Goal: Check status: Check status

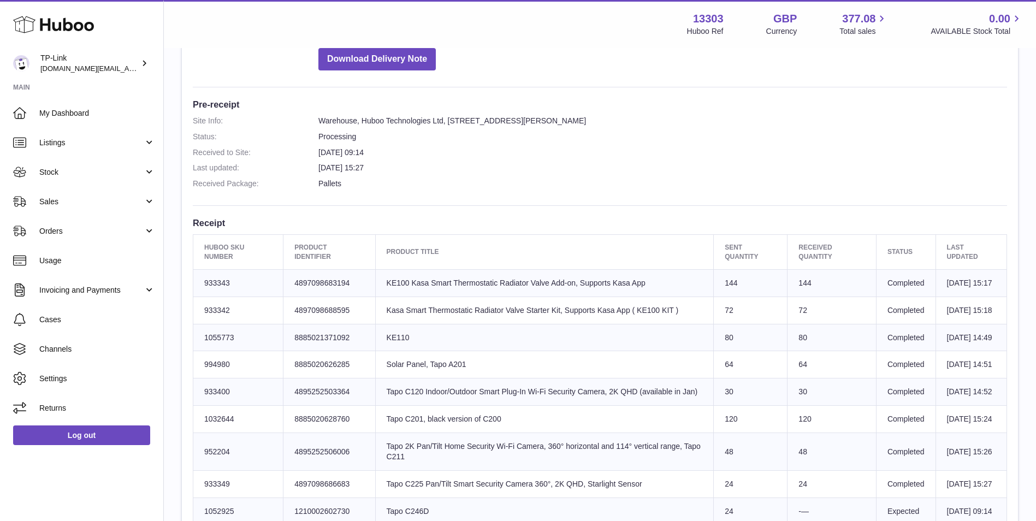
scroll to position [213, 0]
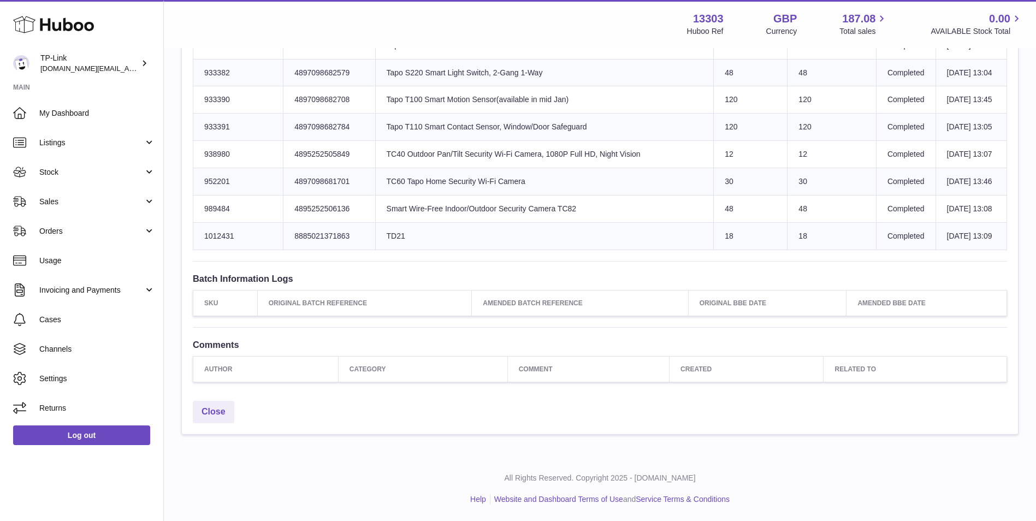
scroll to position [1529, 0]
drag, startPoint x: 204, startPoint y: 167, endPoint x: 987, endPoint y: 456, distance: 833.9
copy table "Huboo SKU Number Product Identifier Product title Sent Quantity Received Quanti…"
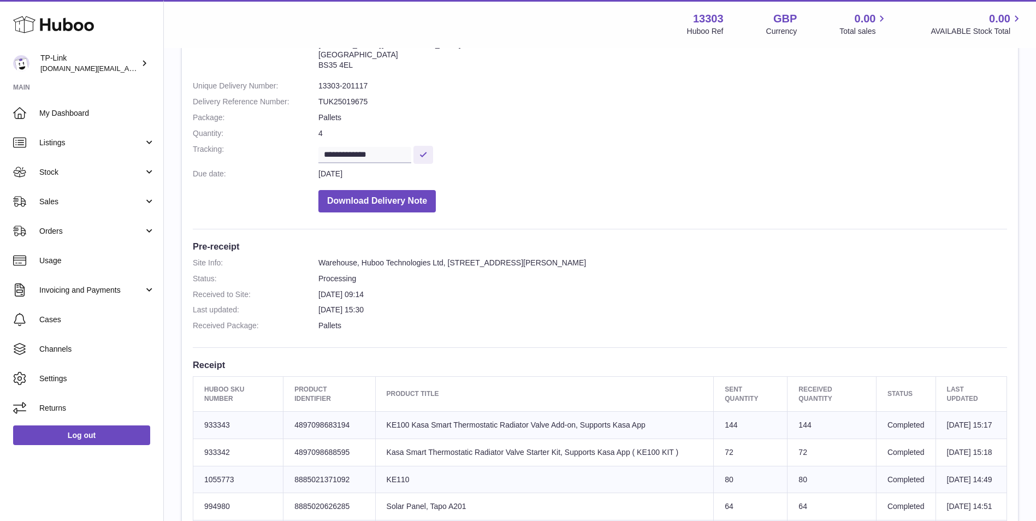
scroll to position [218, 0]
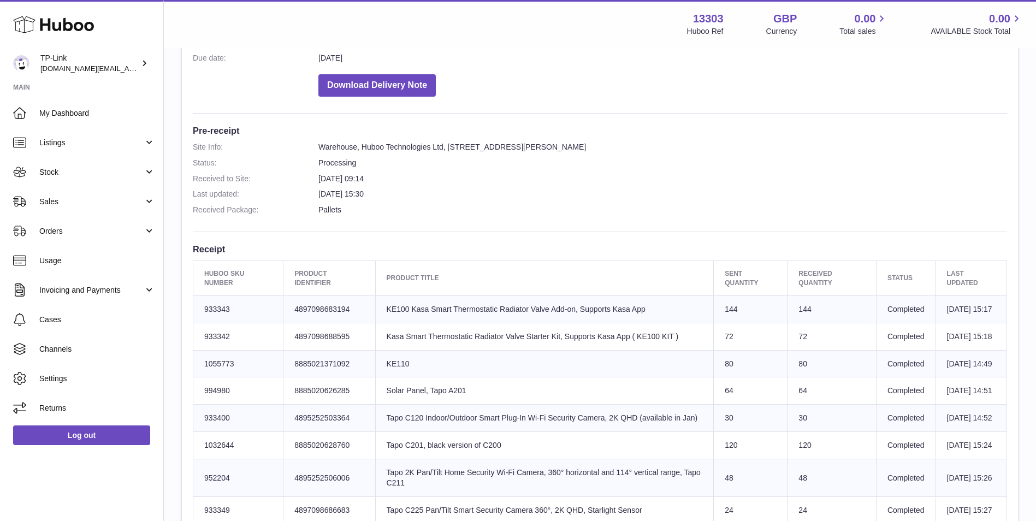
click at [744, 155] on dl "Site Info: Warehouse, Huboo Technologies Ltd, Unit 2, More Plus Central Park, H…" at bounding box center [600, 181] width 814 height 79
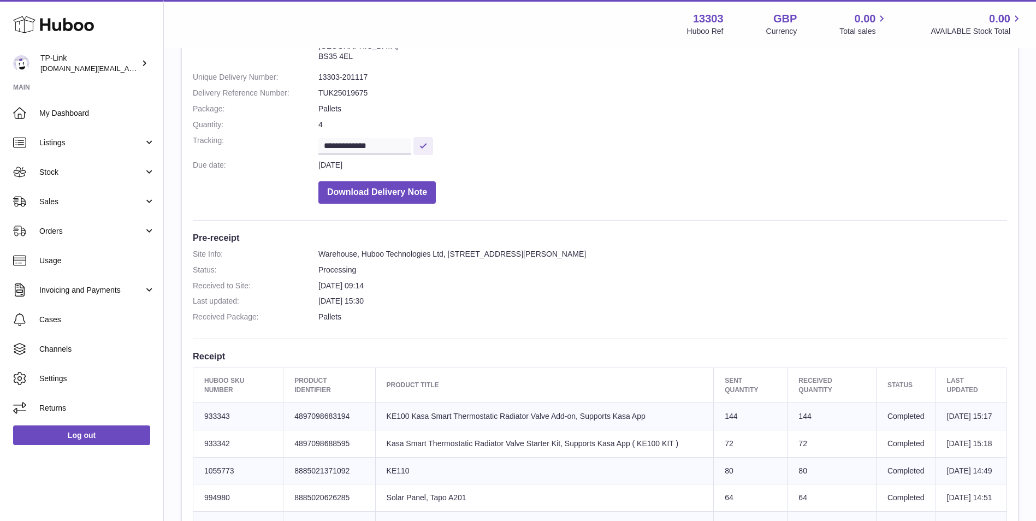
scroll to position [0, 0]
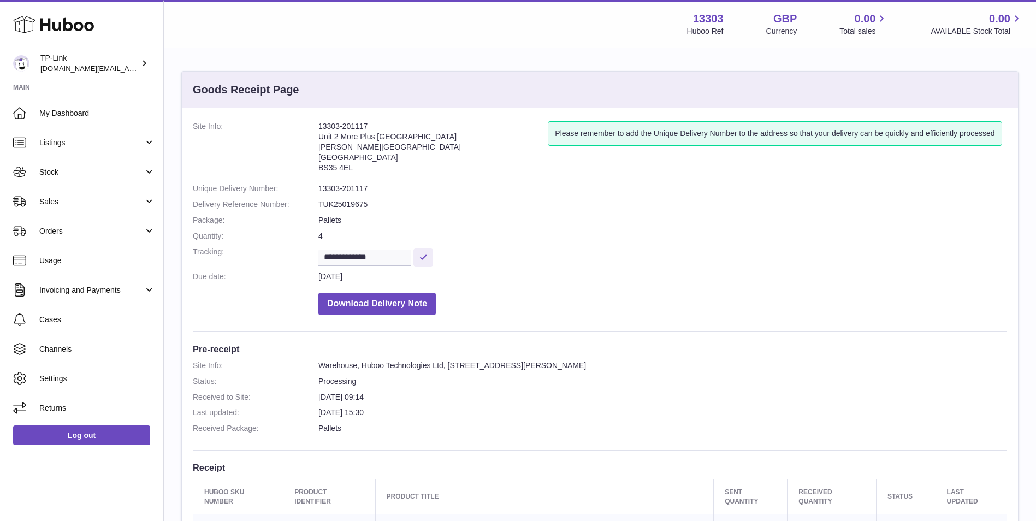
click at [354, 396] on dd "9th Oct 2025 09:14" at bounding box center [662, 397] width 688 height 10
drag, startPoint x: 319, startPoint y: 125, endPoint x: 414, endPoint y: 125, distance: 95.0
click at [414, 125] on address "13303-201117 Unit 2 More Plus Central Park Hudson Ave Severn Beach BS35 4EL" at bounding box center [432, 149] width 229 height 57
copy address "13303-201117"
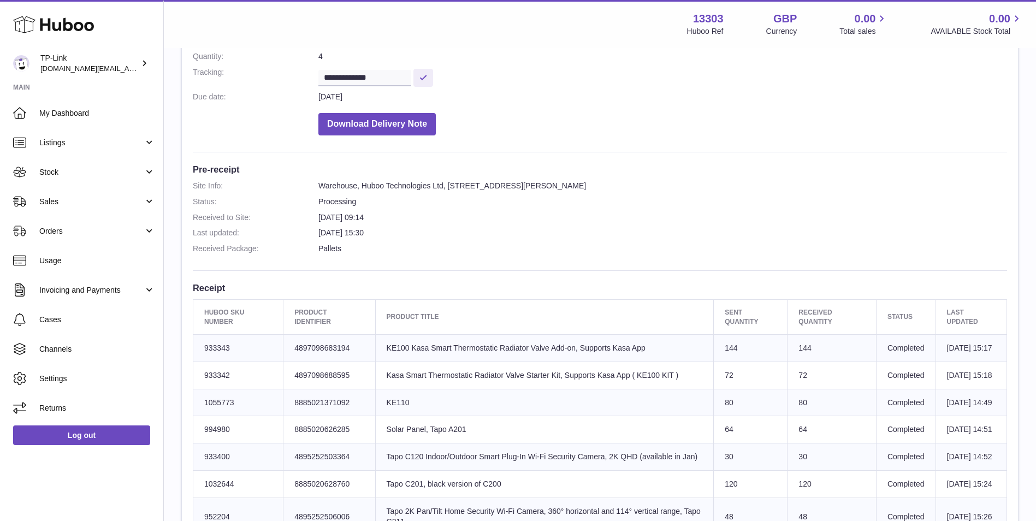
scroll to position [55, 0]
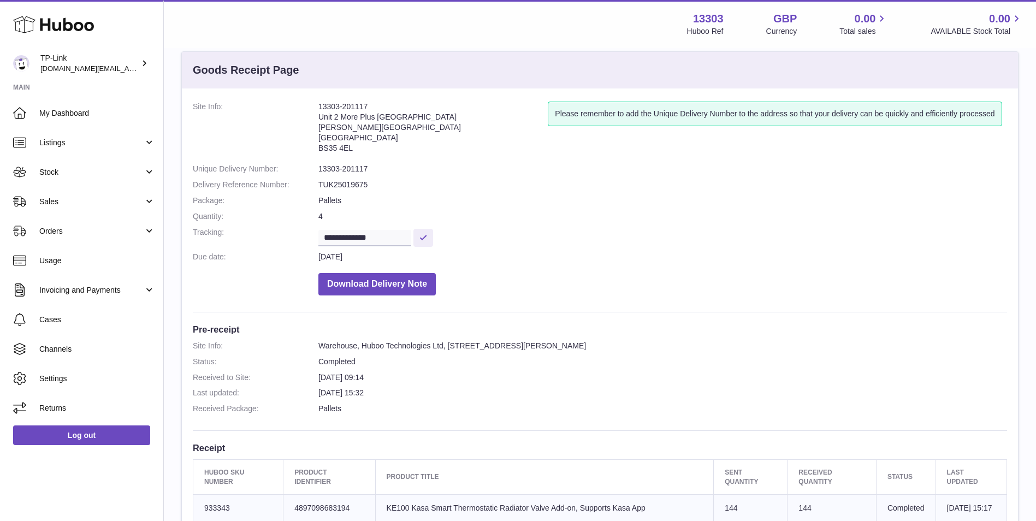
scroll to position [55, 0]
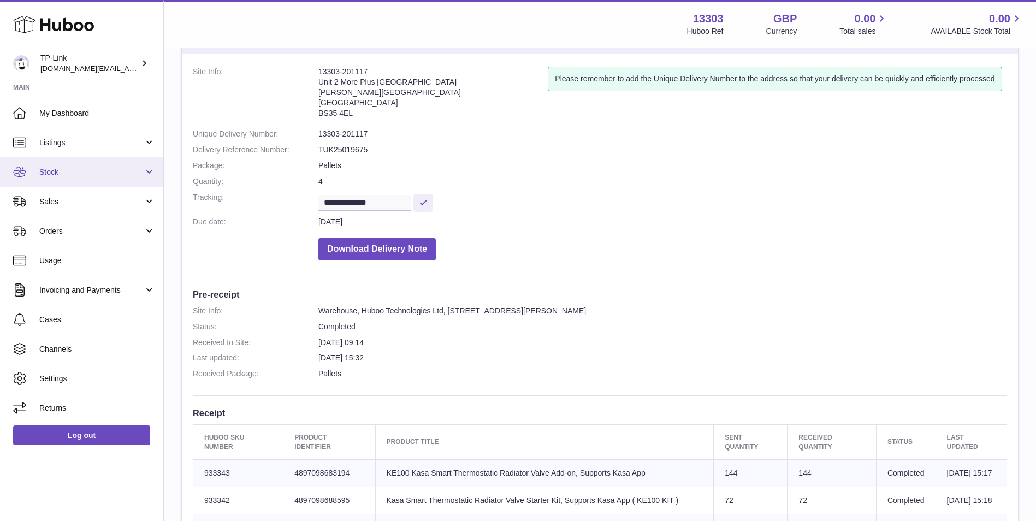
click at [75, 181] on link "Stock" at bounding box center [81, 171] width 163 height 29
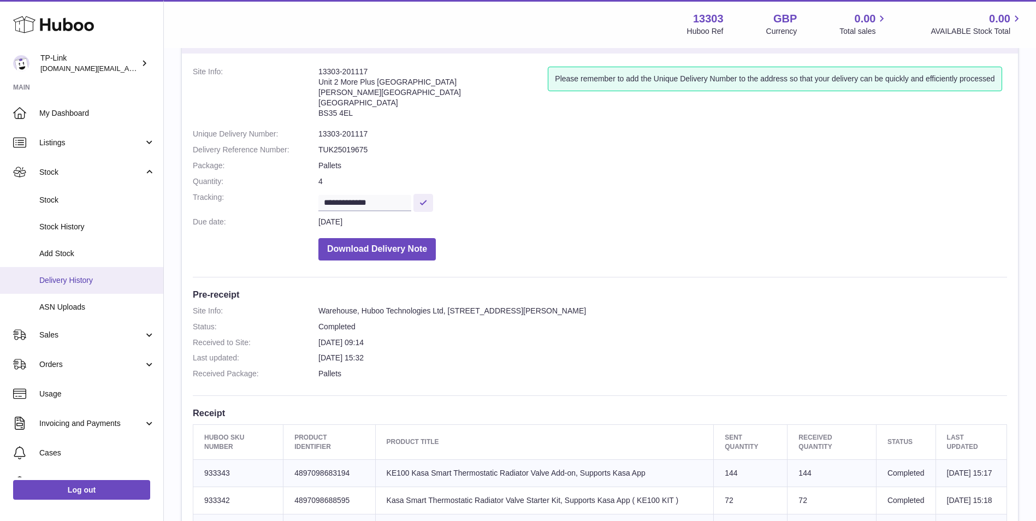
click at [98, 277] on span "Delivery History" at bounding box center [97, 280] width 116 height 10
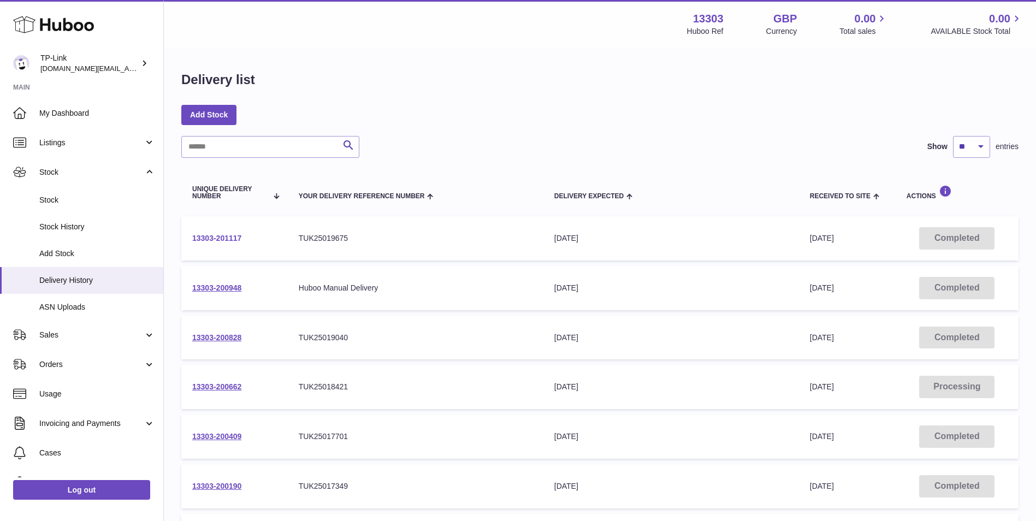
click at [228, 239] on link "13303-201117" at bounding box center [216, 238] width 49 height 9
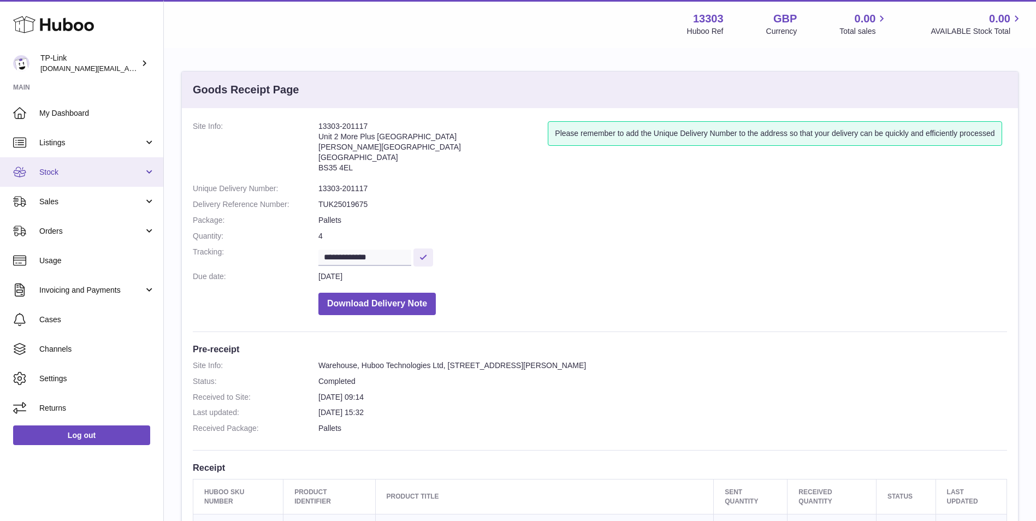
click at [75, 170] on span "Stock" at bounding box center [91, 172] width 104 height 10
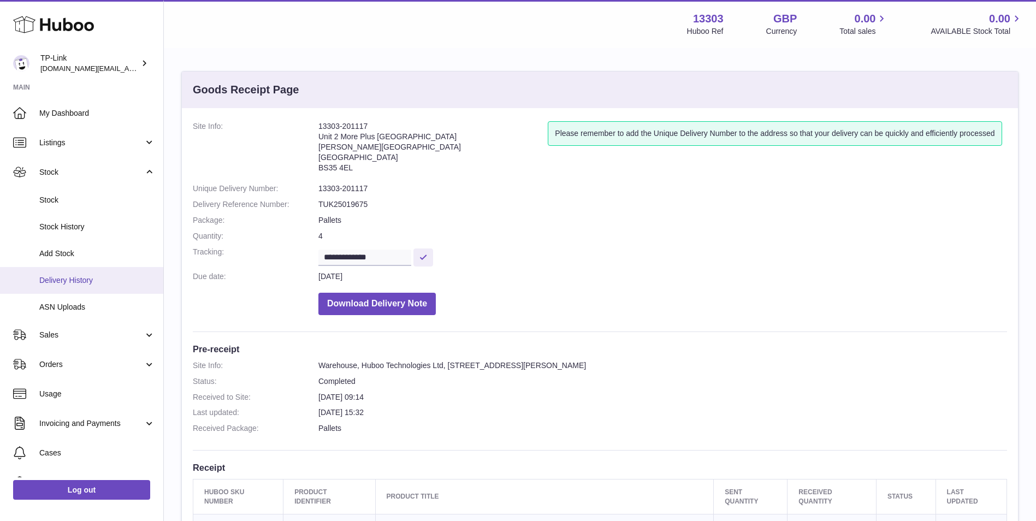
click at [83, 279] on span "Delivery History" at bounding box center [97, 280] width 116 height 10
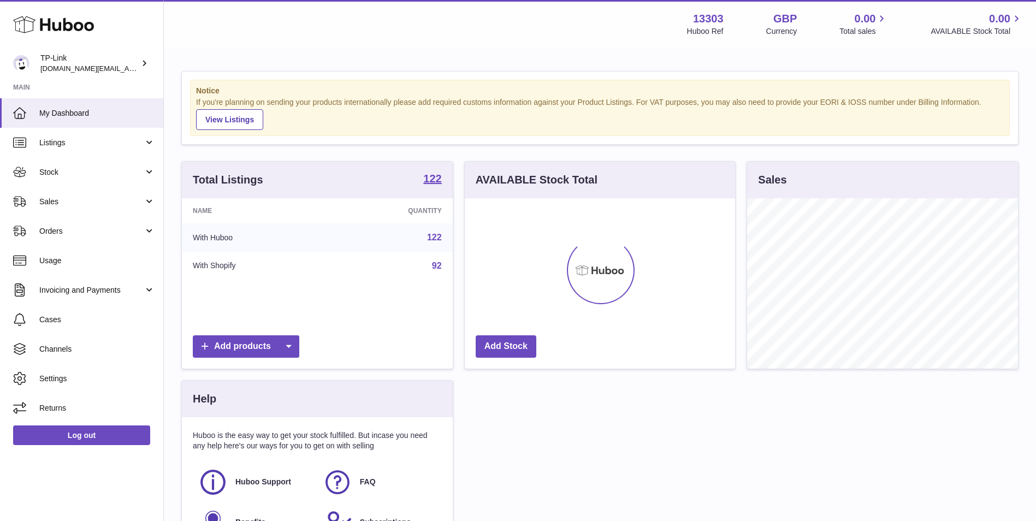
scroll to position [170, 270]
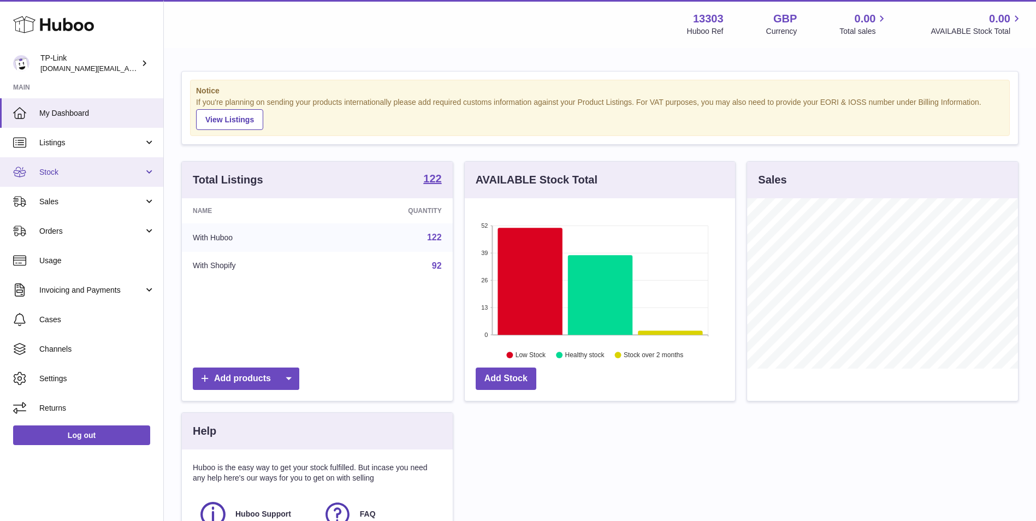
click at [89, 180] on link "Stock" at bounding box center [81, 171] width 163 height 29
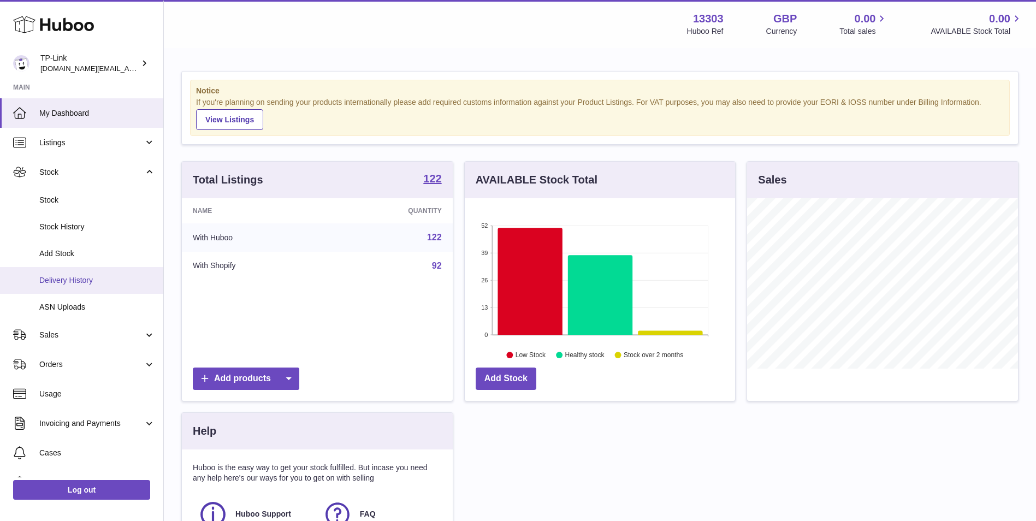
click at [84, 275] on span "Delivery History" at bounding box center [97, 280] width 116 height 10
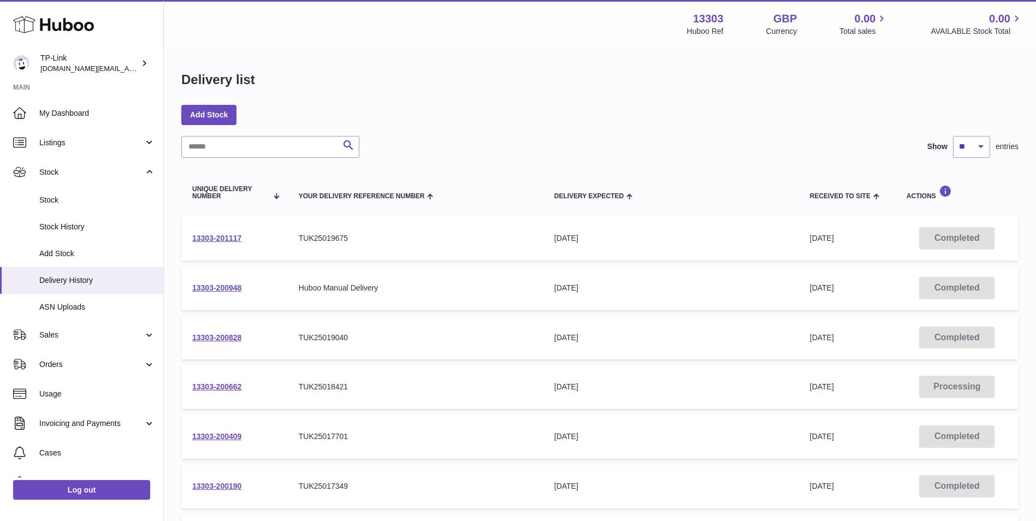
drag, startPoint x: 181, startPoint y: 236, endPoint x: 266, endPoint y: 236, distance: 85.7
click at [266, 236] on div "Delivery list Add Stock Search Show ** ** ** *** entries Unique Delivery Number…" at bounding box center [600, 405] width 872 height 712
drag, startPoint x: 266, startPoint y: 236, endPoint x: 258, endPoint y: 237, distance: 8.2
click at [258, 237] on td "13303-201117" at bounding box center [234, 238] width 106 height 44
drag, startPoint x: 254, startPoint y: 241, endPoint x: 187, endPoint y: 235, distance: 67.4
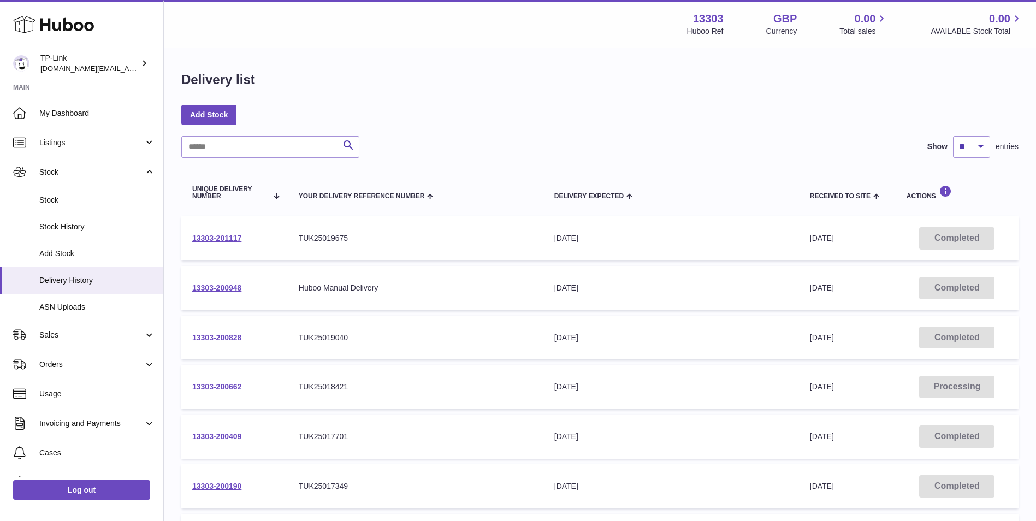
click at [187, 235] on td "13303-201117" at bounding box center [234, 238] width 106 height 44
copy link "13303-201117"
click at [231, 237] on link "13303-201117" at bounding box center [216, 238] width 49 height 9
click at [323, 13] on div "Menu Huboo 13303 Huboo Ref GBP Currency 0.00 Total sales 0.00 AVAILABLE Stock T…" at bounding box center [600, 23] width 846 height 25
click at [209, 234] on link "13303-201117" at bounding box center [216, 238] width 49 height 9
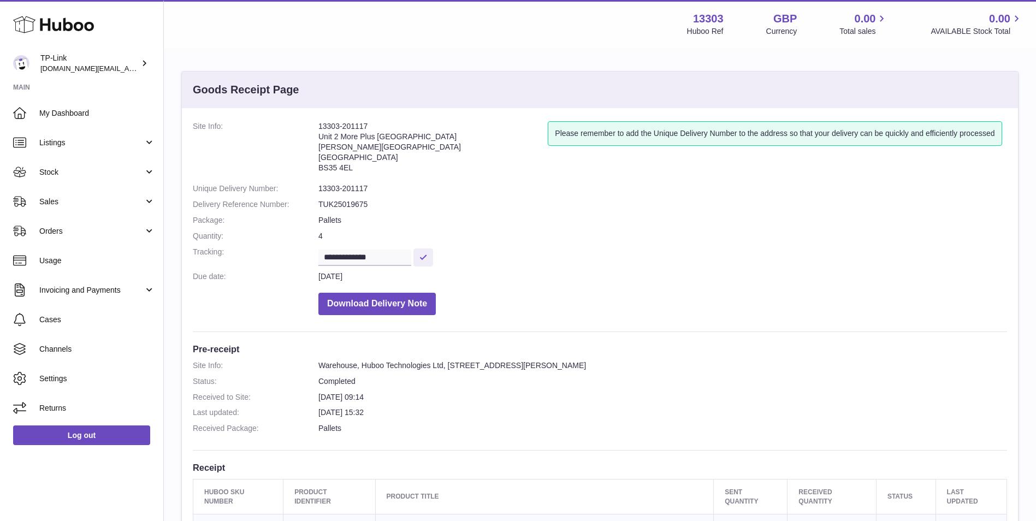
drag, startPoint x: 317, startPoint y: 124, endPoint x: 402, endPoint y: 126, distance: 84.6
click at [402, 126] on dl "**********" at bounding box center [600, 220] width 814 height 199
copy dl "13303-201117"
drag, startPoint x: 318, startPoint y: 125, endPoint x: 394, endPoint y: 124, distance: 76.4
click at [394, 124] on dl "**********" at bounding box center [600, 220] width 814 height 199
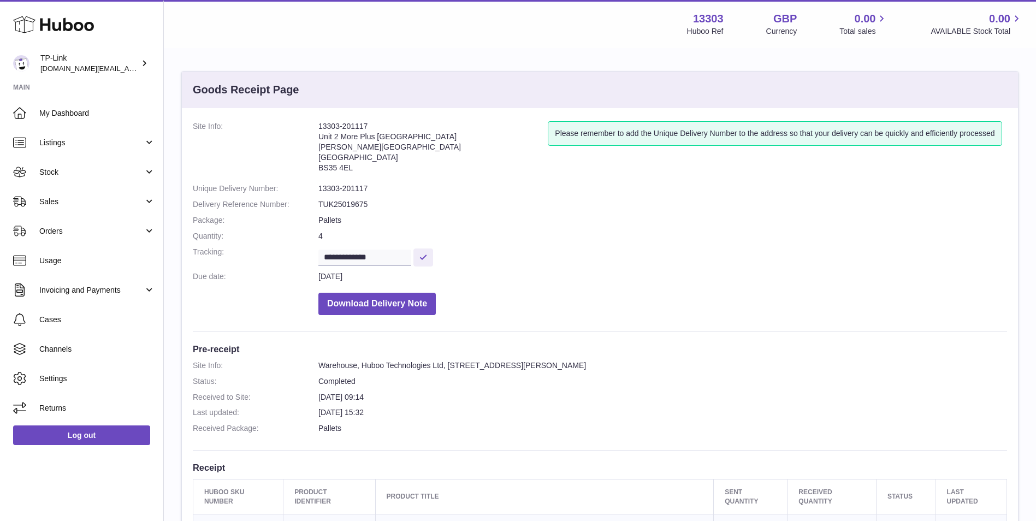
copy dl "13303-201117"
click at [71, 171] on span "Stock" at bounding box center [91, 172] width 104 height 10
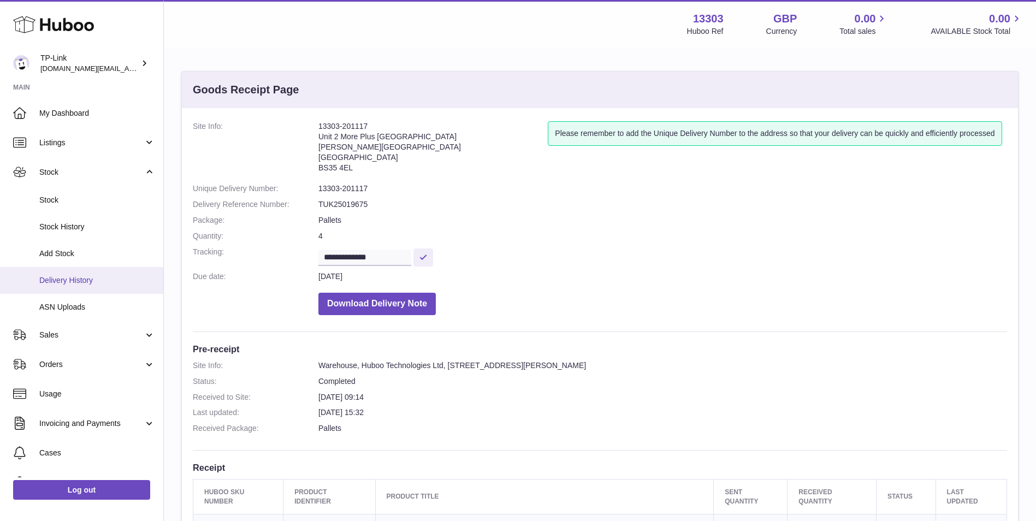
click at [76, 280] on span "Delivery History" at bounding box center [97, 280] width 116 height 10
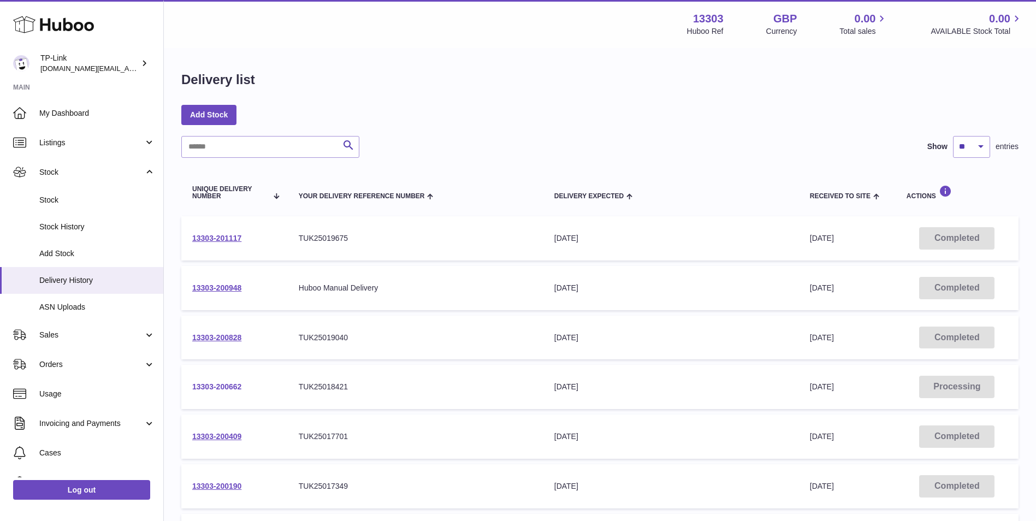
click at [231, 388] on link "13303-200662" at bounding box center [216, 386] width 49 height 9
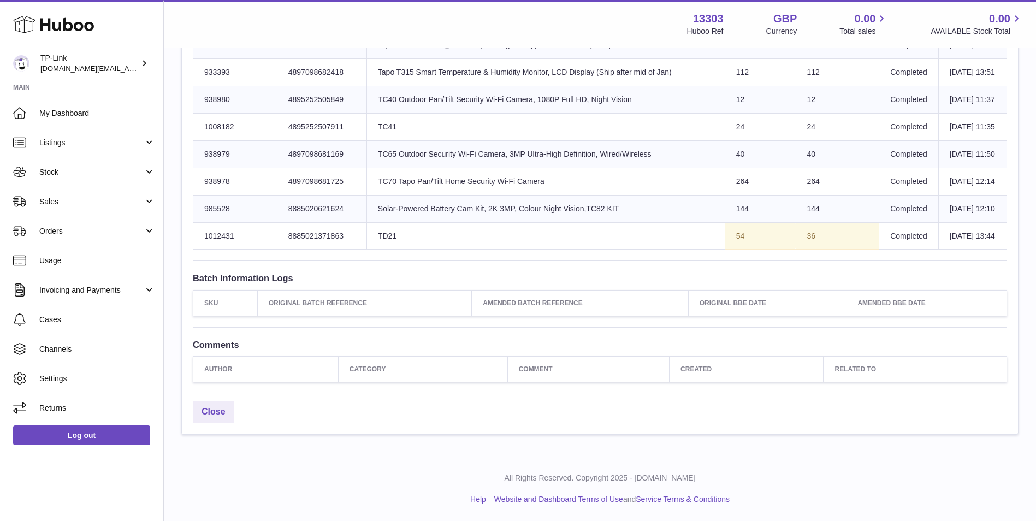
scroll to position [1881, 0]
